Goal: Transaction & Acquisition: Purchase product/service

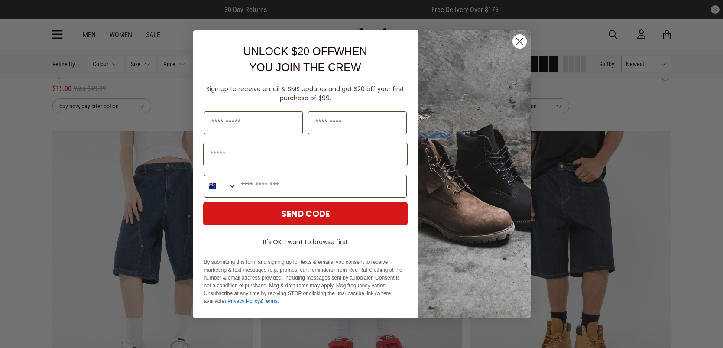
scroll to position [431, 0]
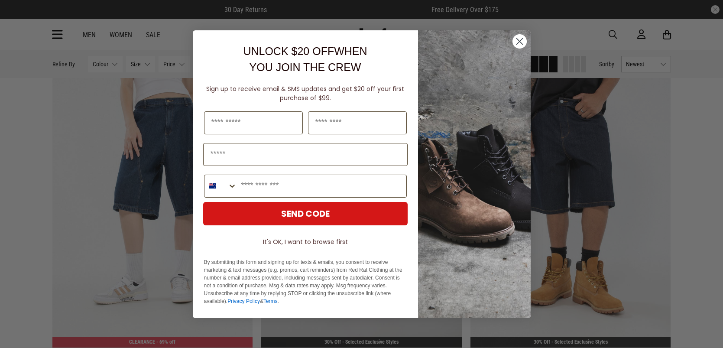
click at [518, 39] on circle "Close dialog" at bounding box center [519, 41] width 14 height 14
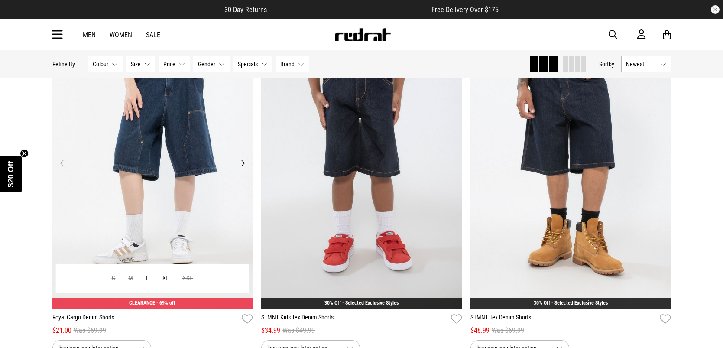
scroll to position [436, 0]
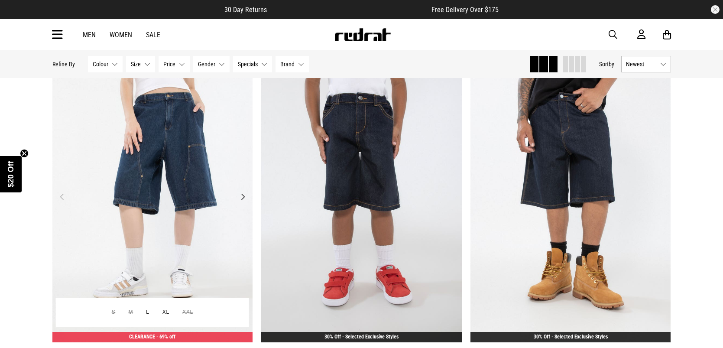
click at [185, 180] on img at bounding box center [152, 201] width 200 height 281
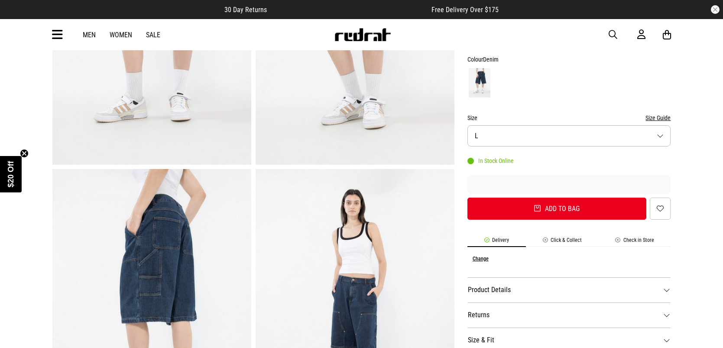
click at [578, 129] on button "Size L" at bounding box center [568, 135] width 203 height 21
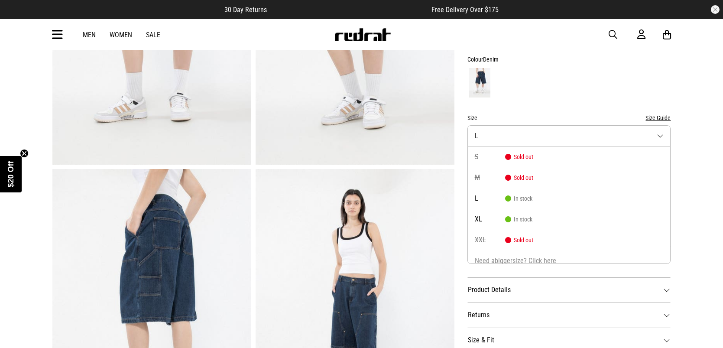
click at [578, 129] on button "Size L" at bounding box center [568, 135] width 203 height 21
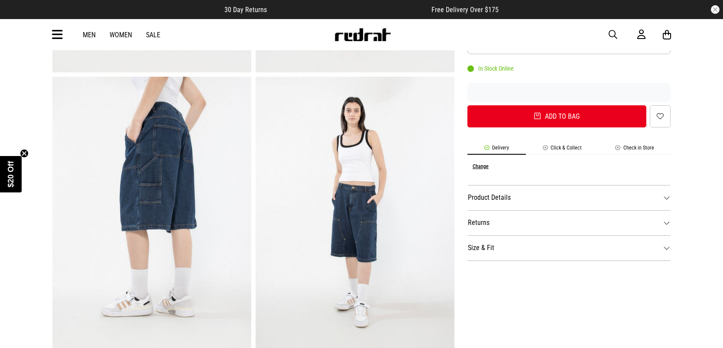
scroll to position [287, 0]
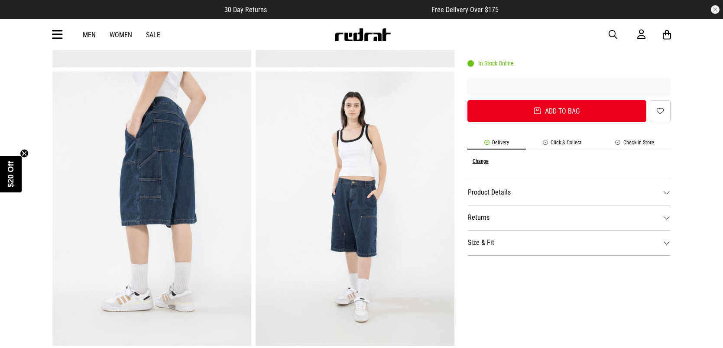
click at [668, 245] on dt "Size & Fit" at bounding box center [568, 242] width 203 height 25
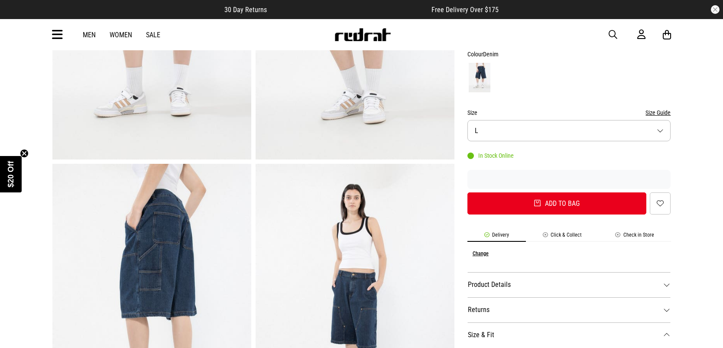
scroll to position [0, 0]
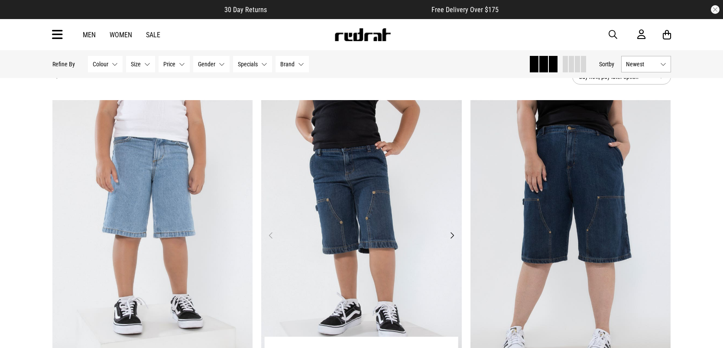
scroll to position [52, 0]
click at [358, 182] on img at bounding box center [361, 240] width 200 height 281
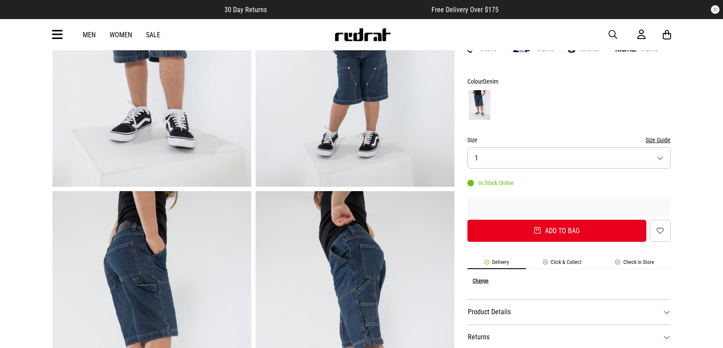
click at [581, 154] on button "Size 1" at bounding box center [568, 157] width 203 height 21
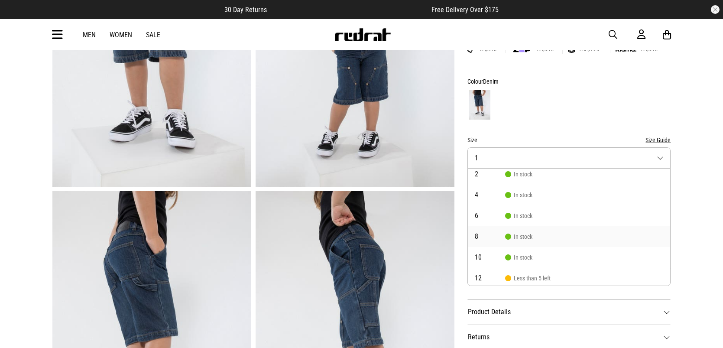
scroll to position [28, 0]
click at [570, 104] on div at bounding box center [568, 105] width 203 height 32
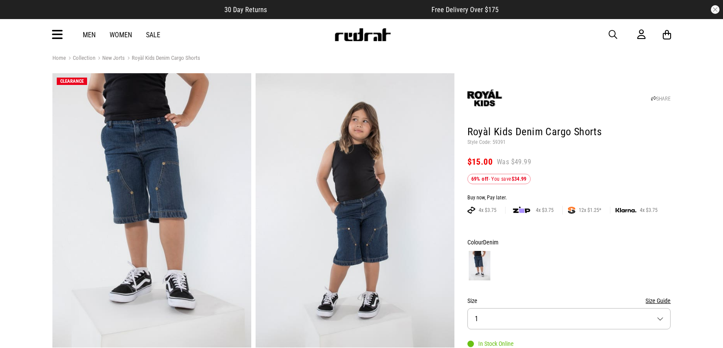
scroll to position [6, 0]
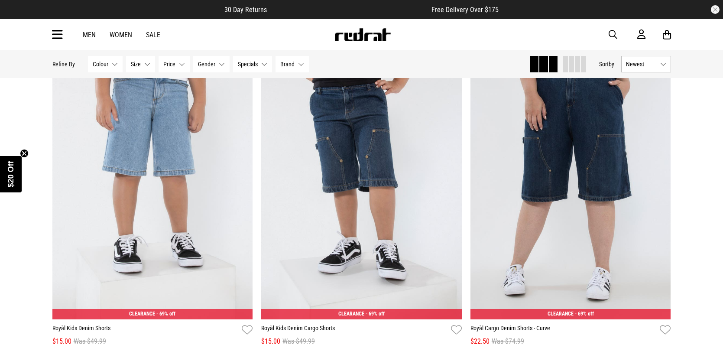
scroll to position [121, 0]
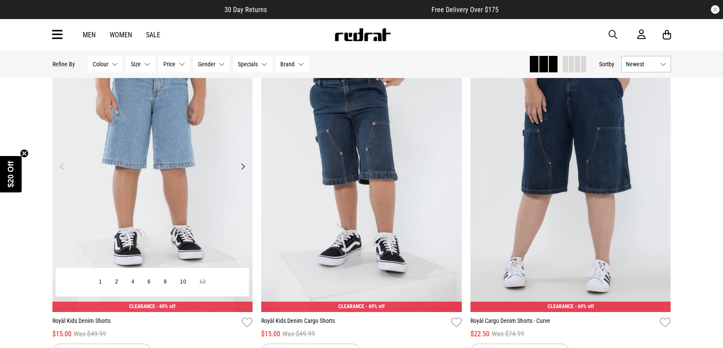
click at [129, 152] on img at bounding box center [152, 171] width 200 height 281
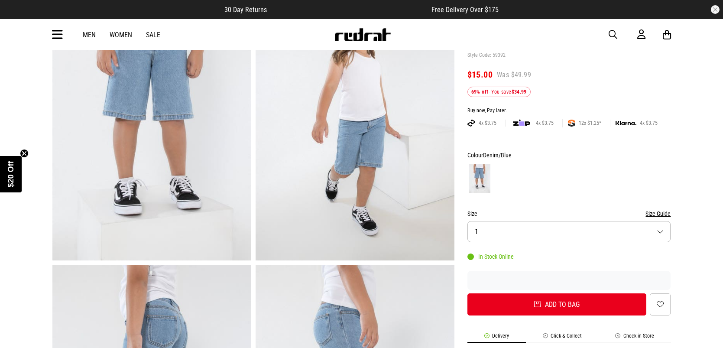
scroll to position [207, 0]
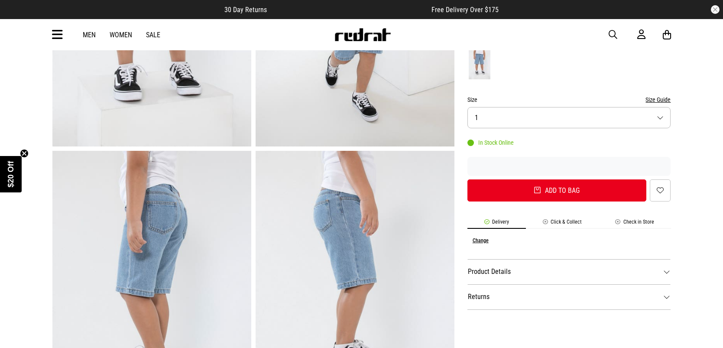
click at [536, 121] on button "Size 1" at bounding box center [568, 117] width 203 height 21
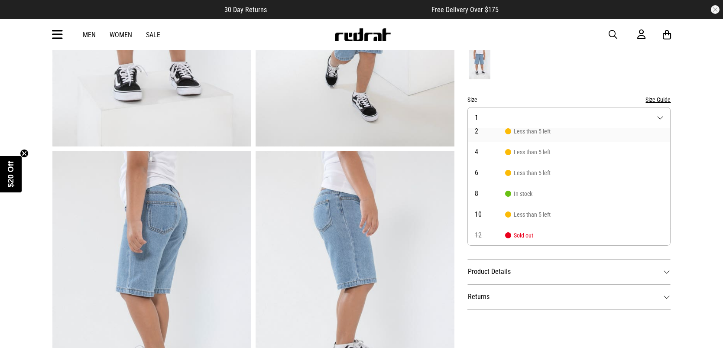
scroll to position [0, 0]
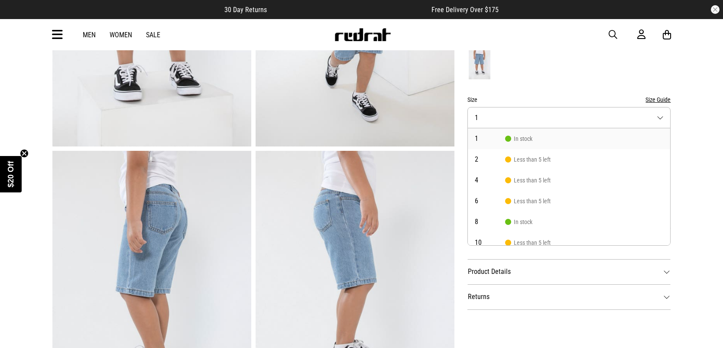
click at [524, 78] on div at bounding box center [568, 64] width 203 height 32
